Goal: Task Accomplishment & Management: Use online tool/utility

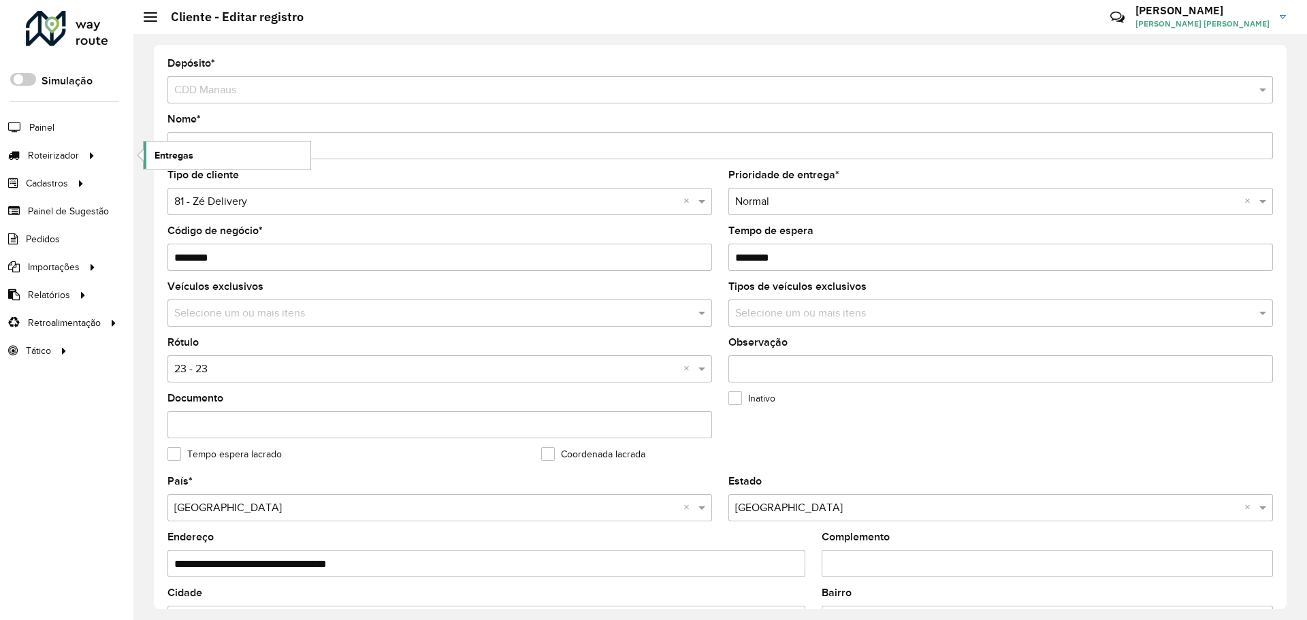
drag, startPoint x: 0, startPoint y: 0, endPoint x: 200, endPoint y: 161, distance: 257.1
click at [200, 161] on link "Entregas" at bounding box center [227, 155] width 167 height 27
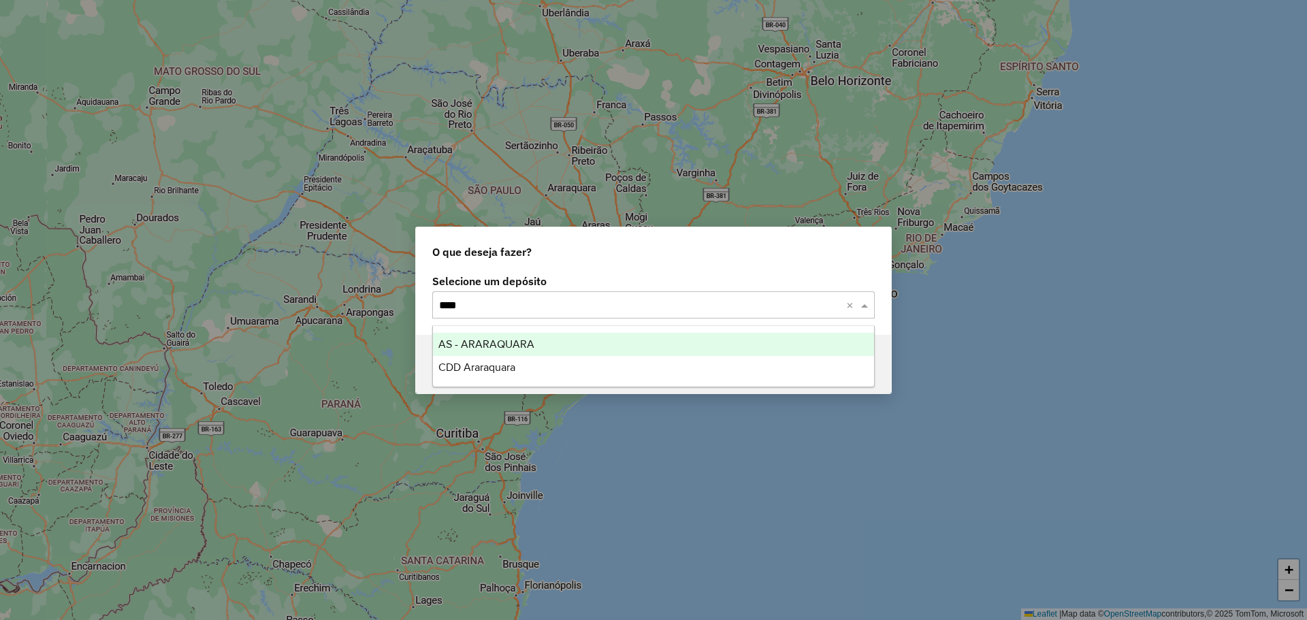
type input "*****"
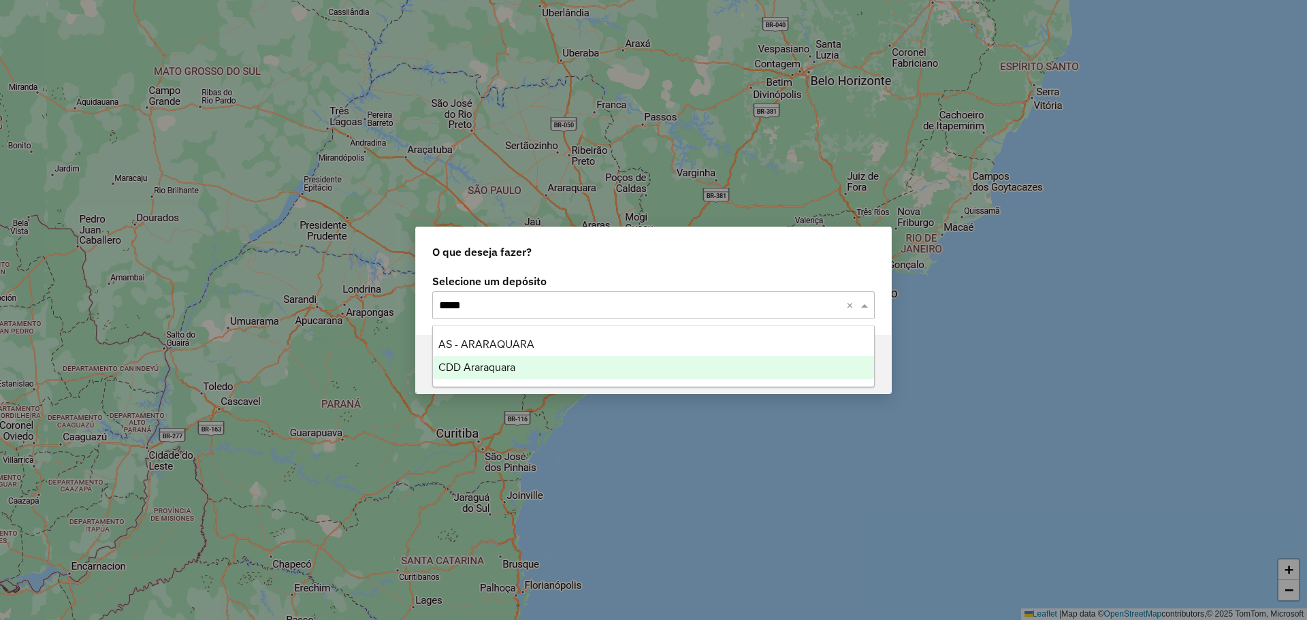
click at [548, 366] on div "CDD Araraquara" at bounding box center [653, 367] width 441 height 23
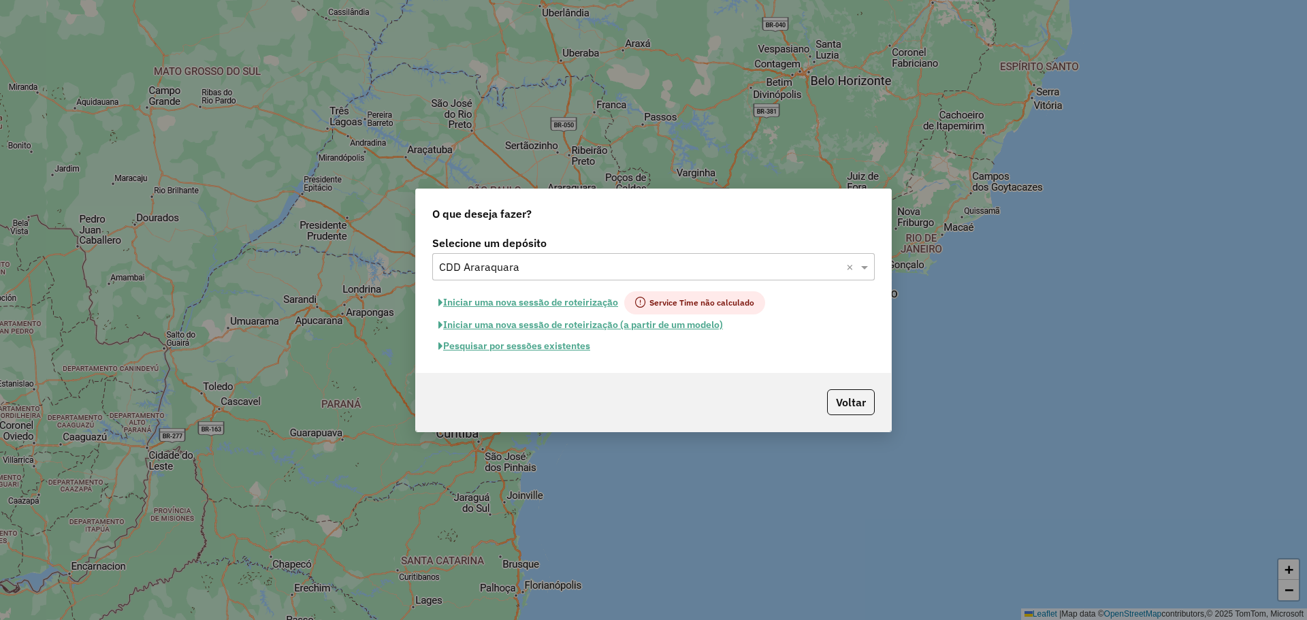
click at [543, 348] on button "Pesquisar por sessões existentes" at bounding box center [514, 346] width 164 height 21
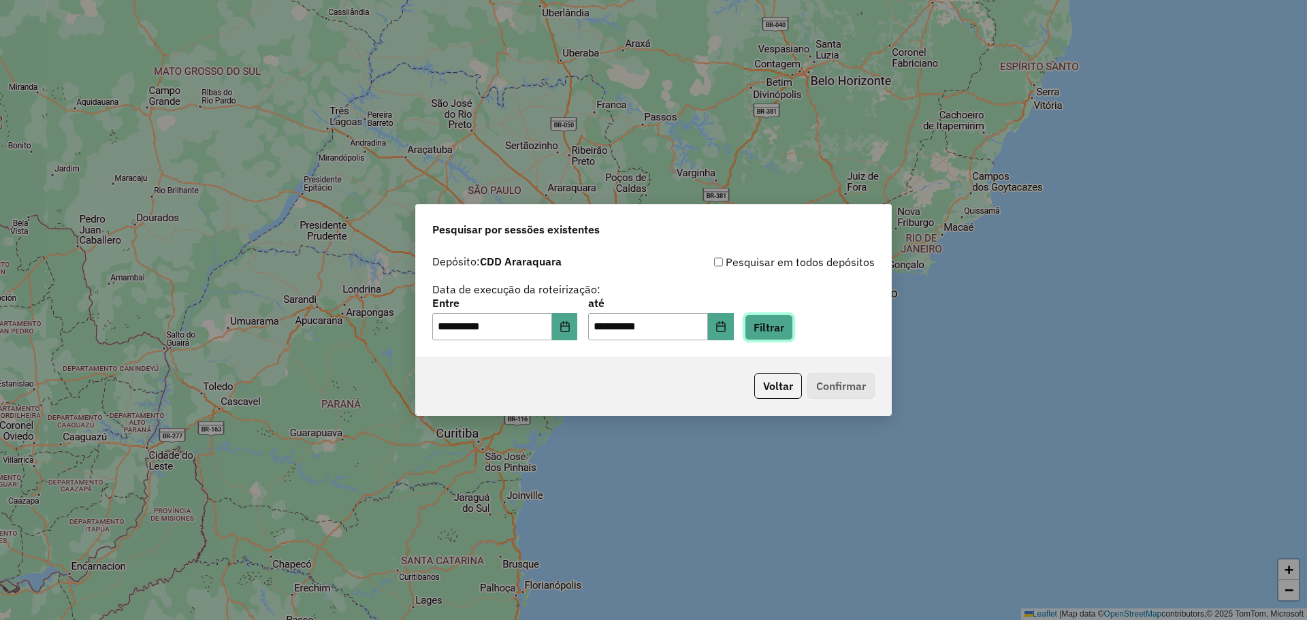
click at [792, 325] on button "Filtrar" at bounding box center [769, 328] width 48 height 26
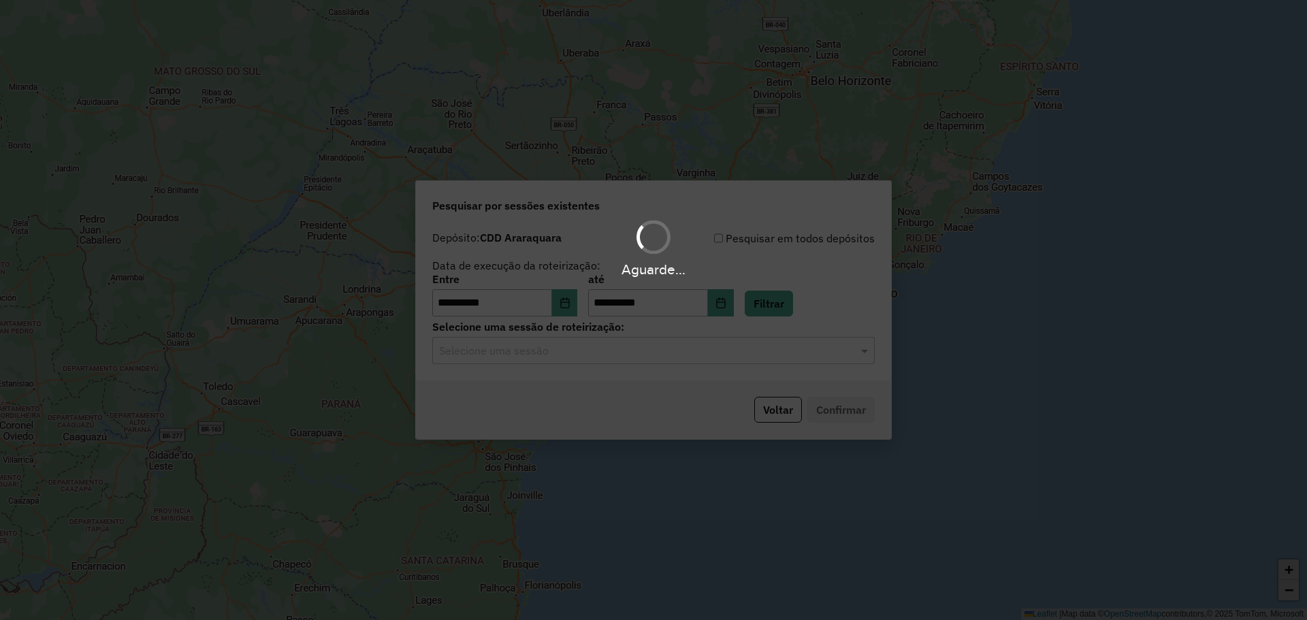
click at [624, 355] on div "Aguarde..." at bounding box center [653, 310] width 1307 height 620
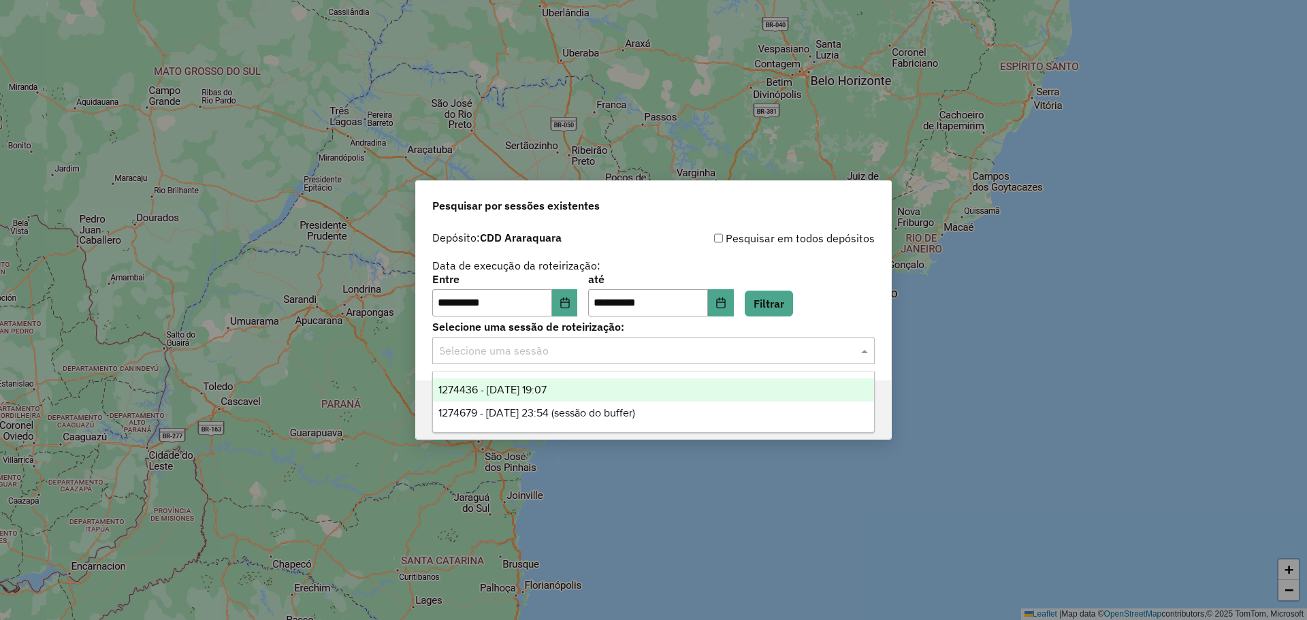
click at [558, 355] on input "text" at bounding box center [640, 351] width 402 height 16
drag, startPoint x: 573, startPoint y: 394, endPoint x: 834, endPoint y: 408, distance: 261.2
click at [574, 394] on div "1274436 - 12/09/2025 19:07" at bounding box center [653, 390] width 441 height 23
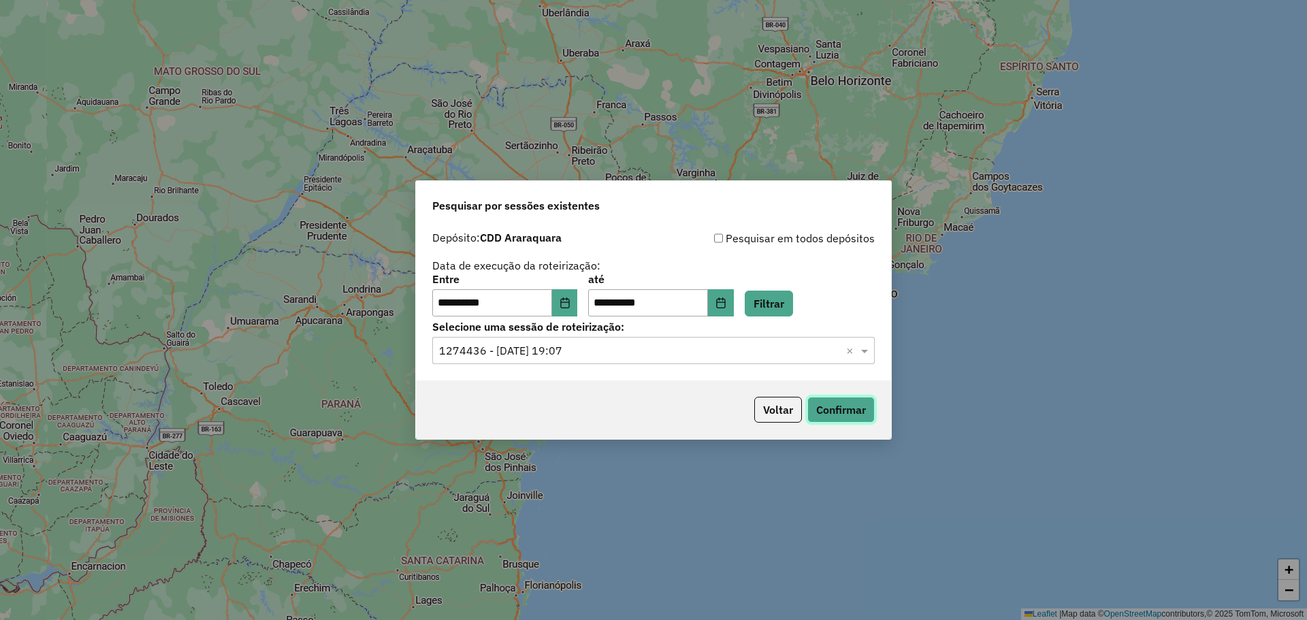
click at [840, 408] on button "Confirmar" at bounding box center [841, 410] width 67 height 26
click at [766, 414] on button "Voltar" at bounding box center [778, 410] width 48 height 26
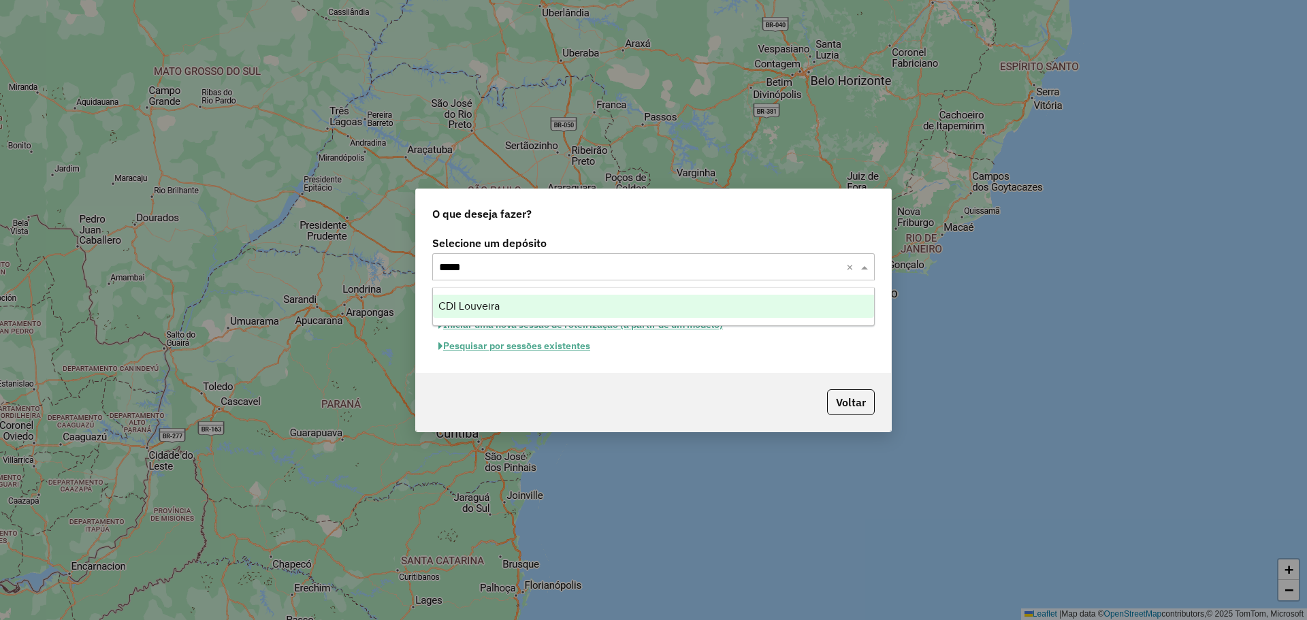
type input "******"
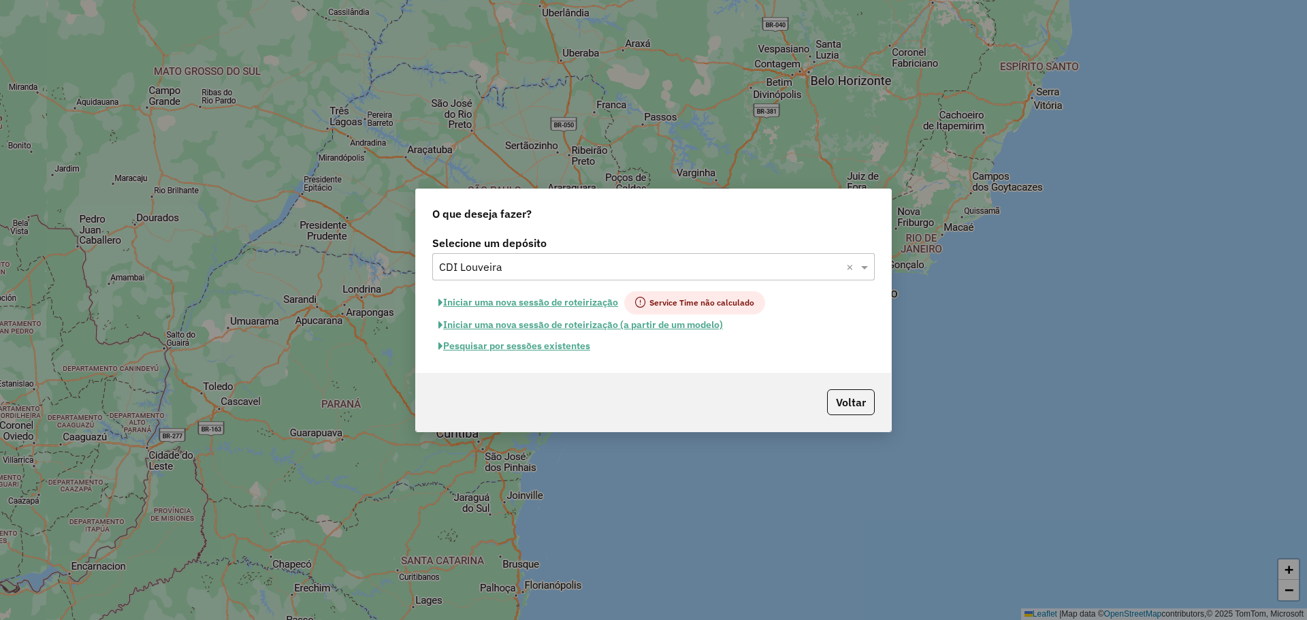
click at [562, 348] on button "Pesquisar por sessões existentes" at bounding box center [514, 346] width 164 height 21
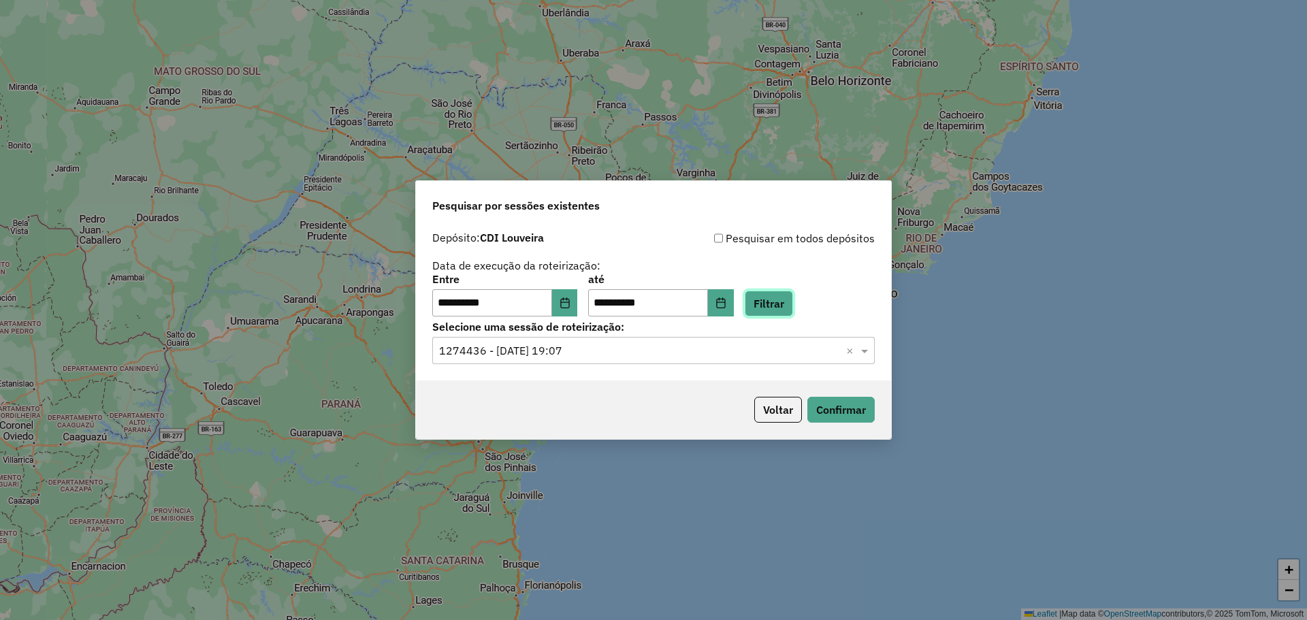
click at [793, 312] on button "Filtrar" at bounding box center [769, 304] width 48 height 26
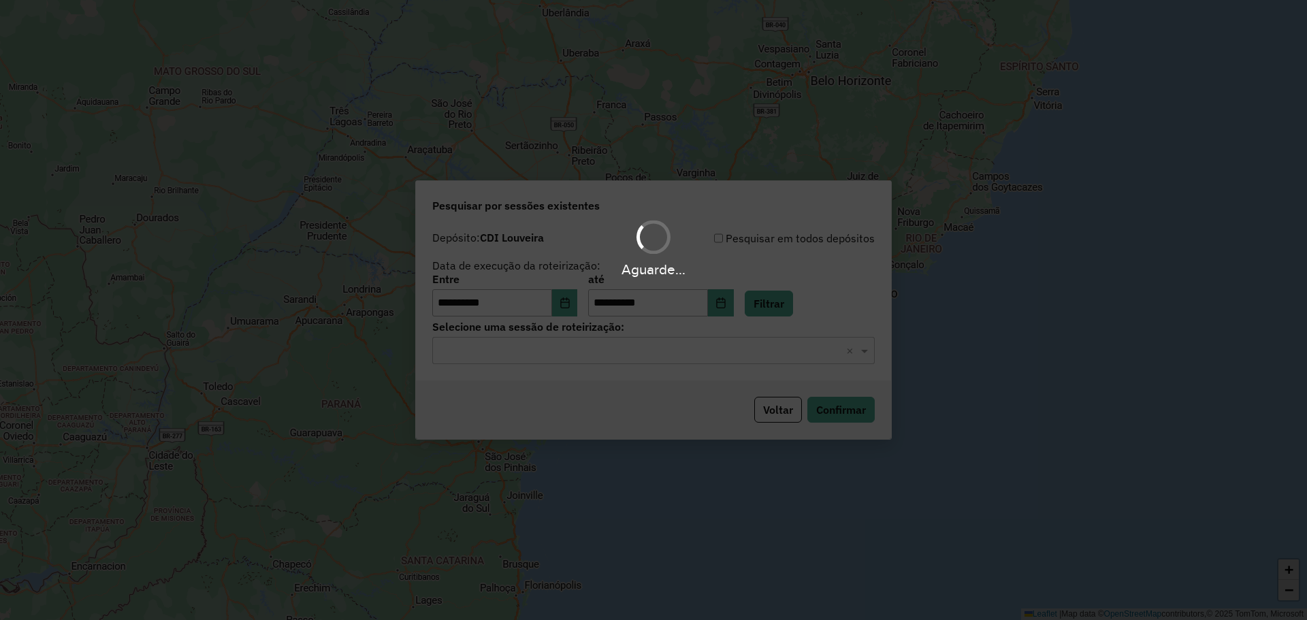
click at [549, 353] on hb-app "**********" at bounding box center [653, 310] width 1307 height 620
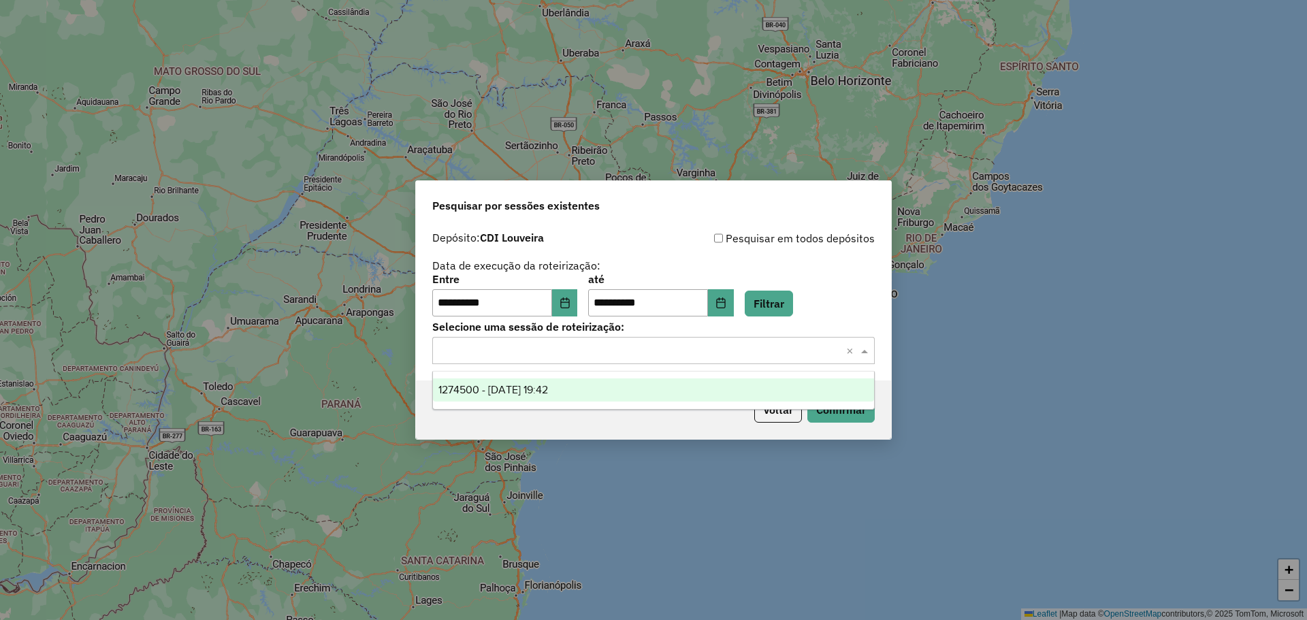
click at [554, 357] on input "text" at bounding box center [640, 351] width 402 height 16
click at [585, 393] on div "1274500 - 12/09/2025 19:42" at bounding box center [653, 390] width 441 height 23
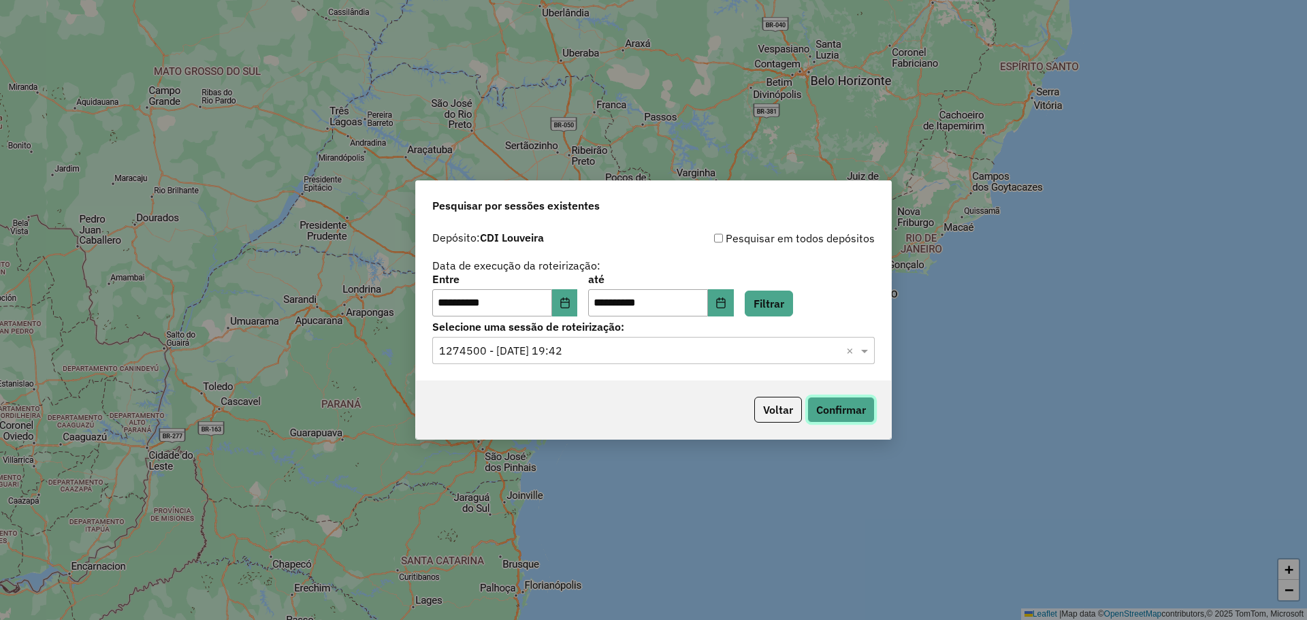
click at [837, 417] on button "Confirmar" at bounding box center [841, 410] width 67 height 26
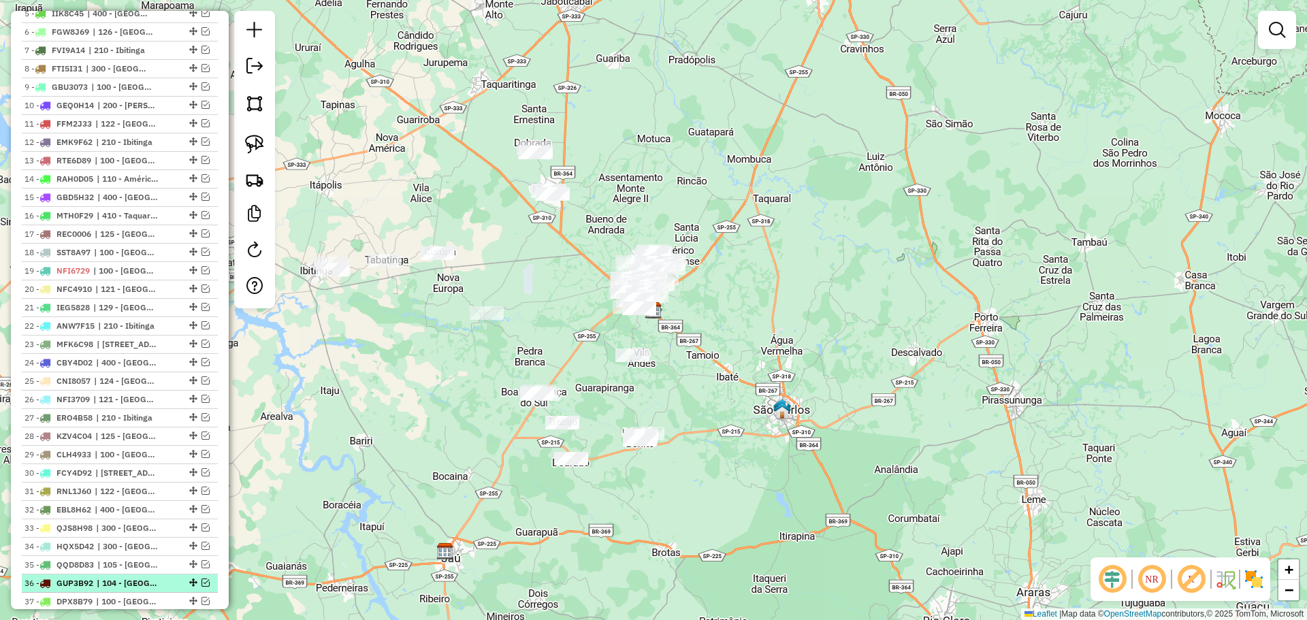
scroll to position [885, 0]
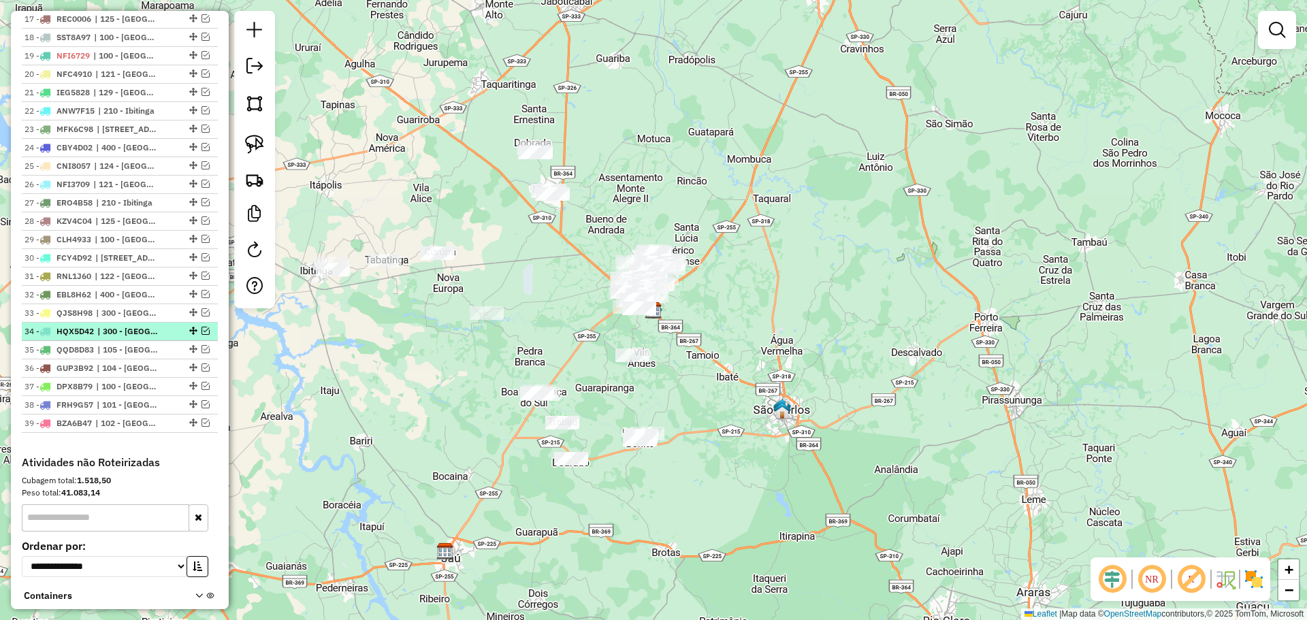
click at [143, 338] on li "34 - HQX5D42 | [GEOGRAPHIC_DATA], 301 - [GEOGRAPHIC_DATA], 310 - [GEOGRAPHIC_DA…" at bounding box center [120, 332] width 196 height 18
select select "**********"
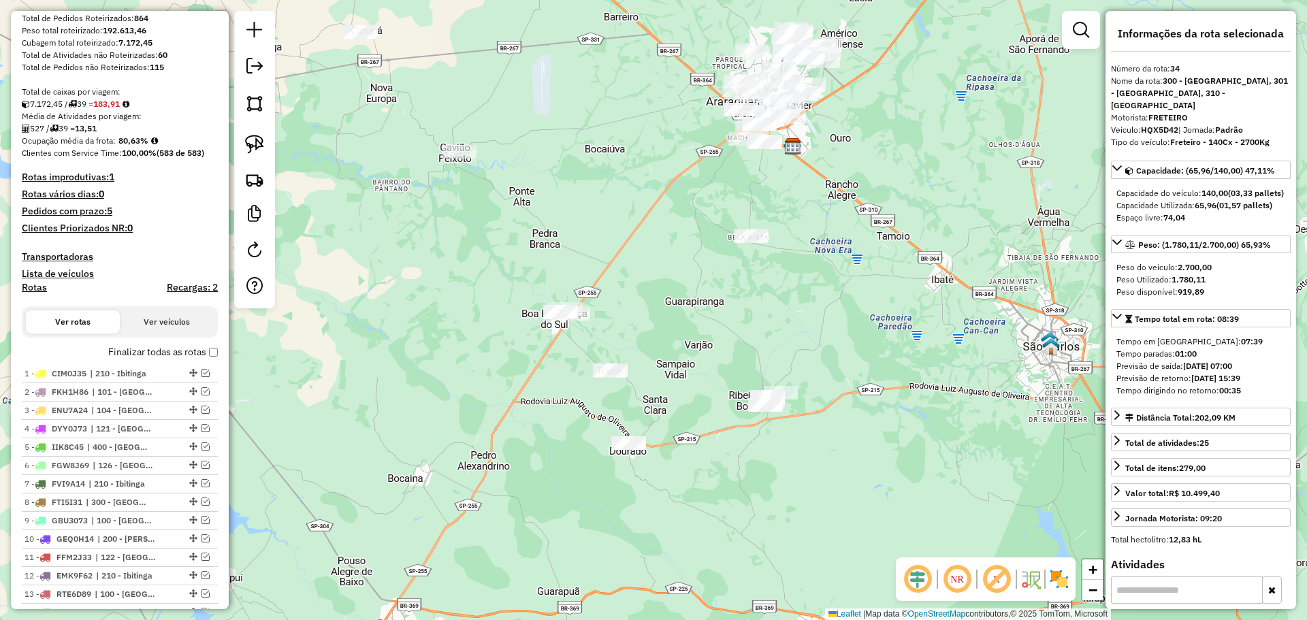
scroll to position [0, 0]
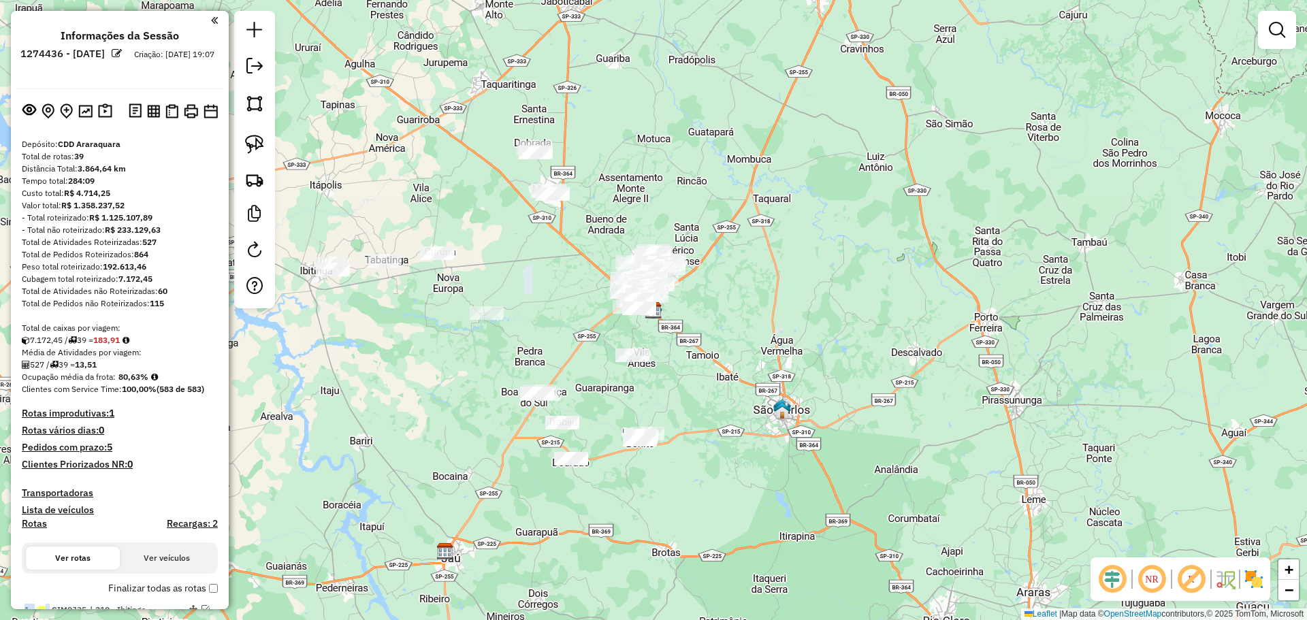
scroll to position [1135, 0]
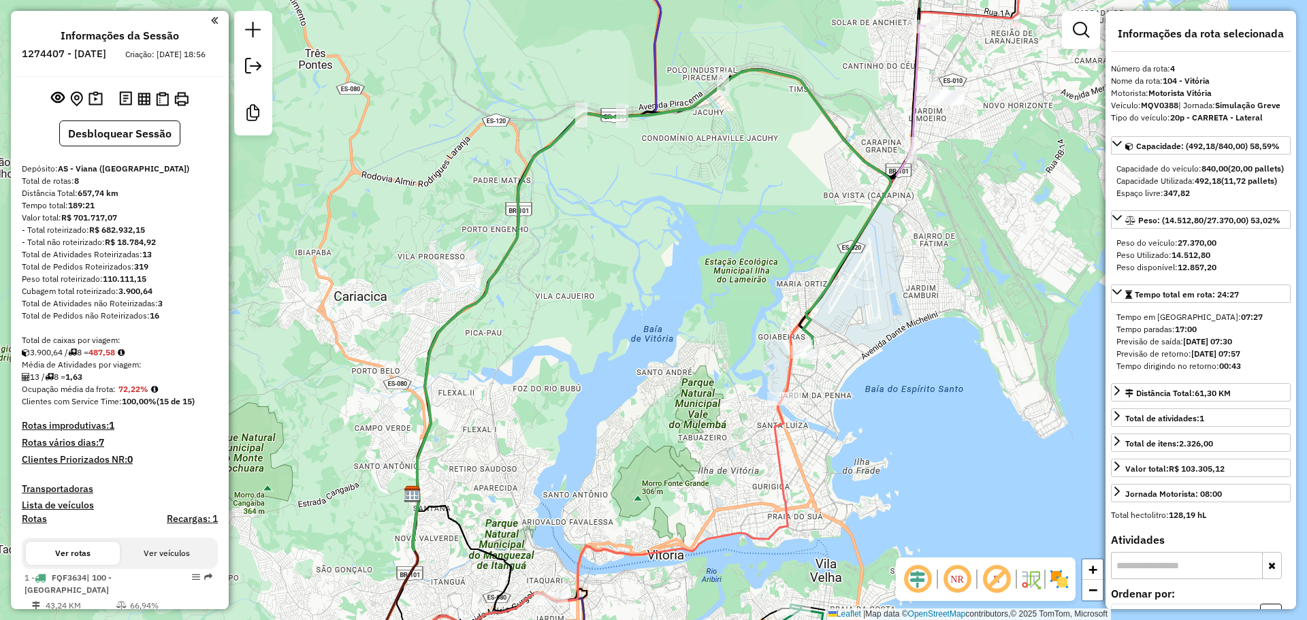
select select "**********"
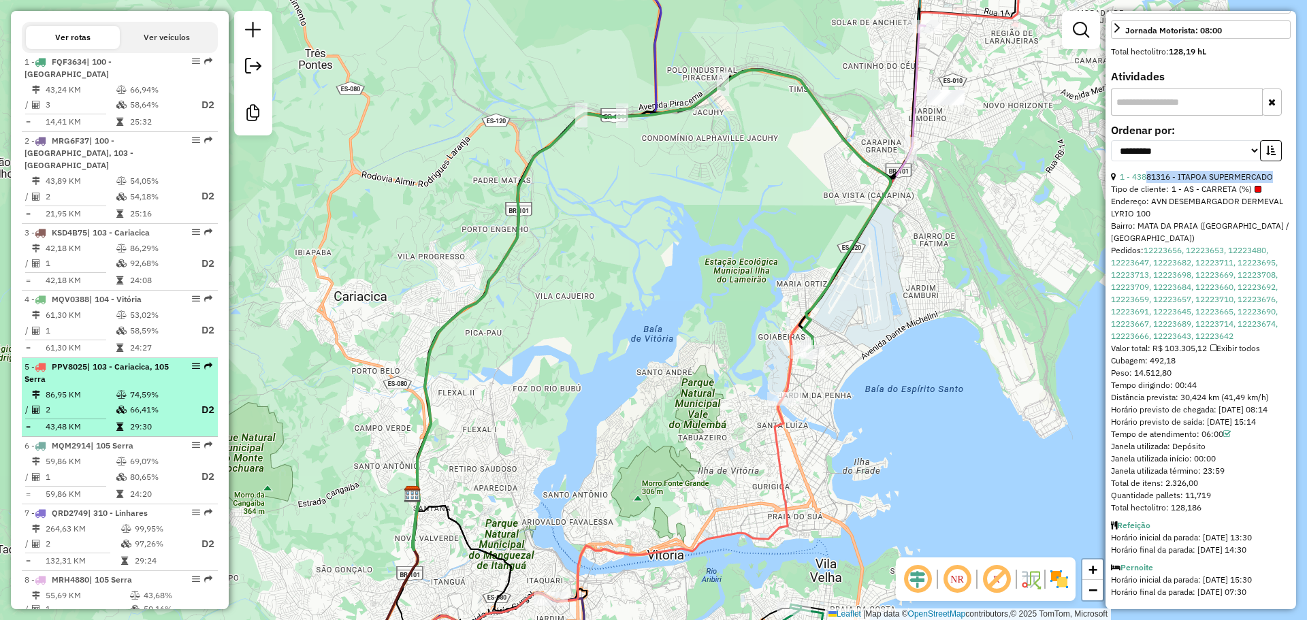
scroll to position [495, 0]
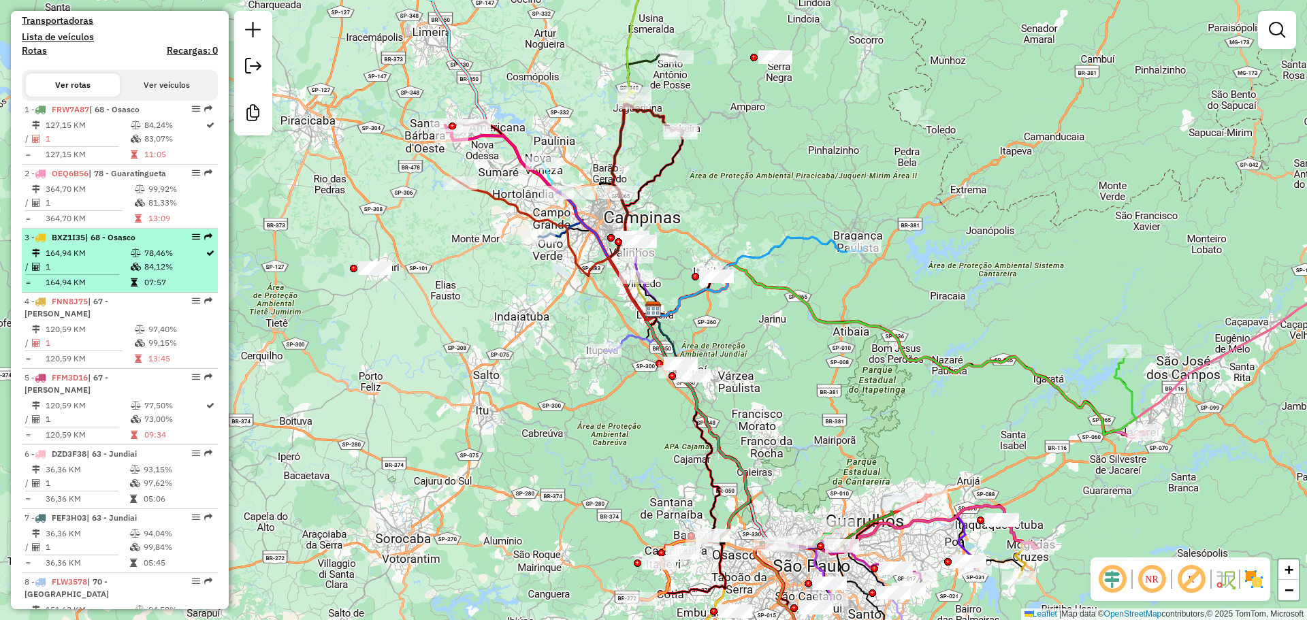
scroll to position [477, 0]
